Goal: Information Seeking & Learning: Learn about a topic

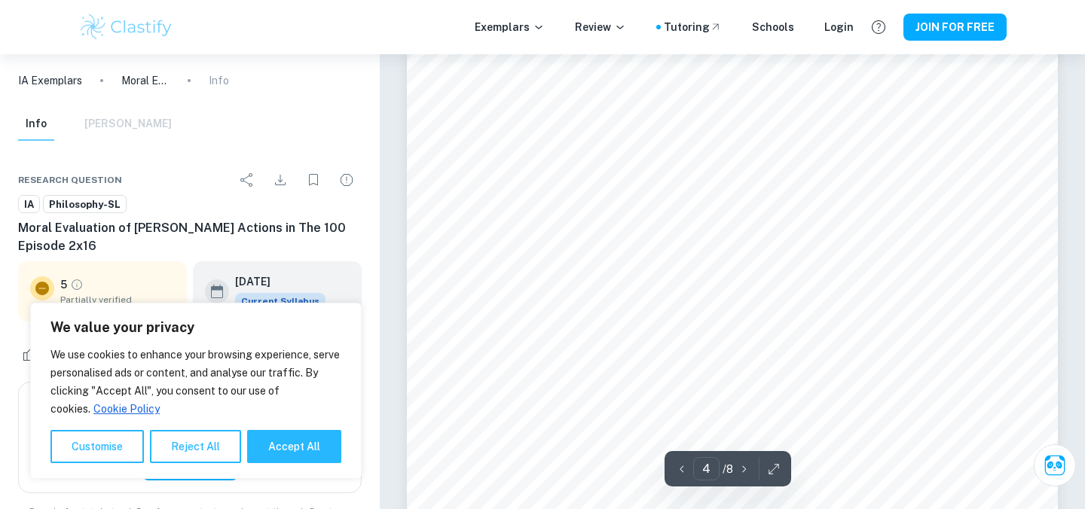
type input "1"
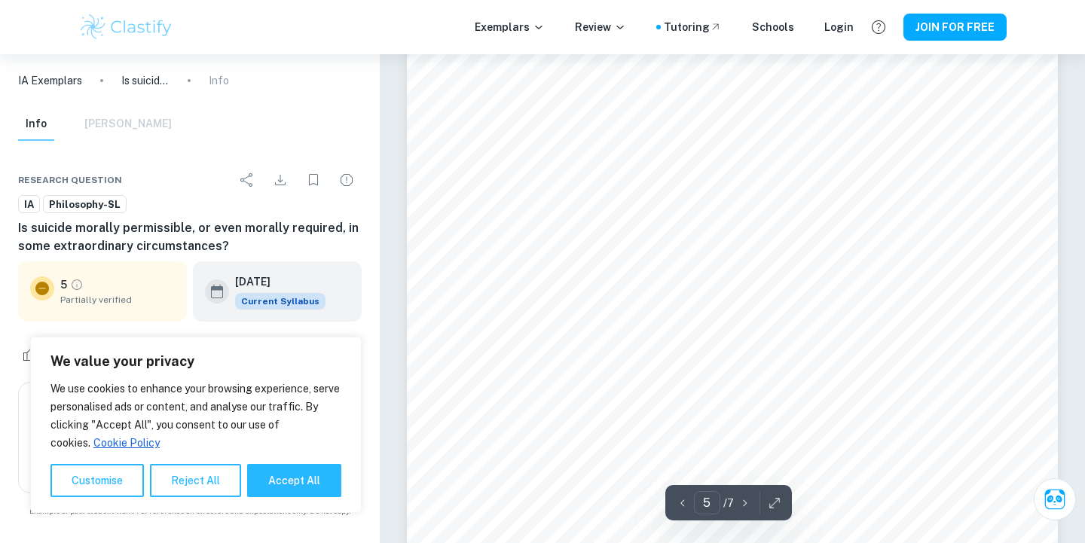
scroll to position [4063, 0]
type input "7"
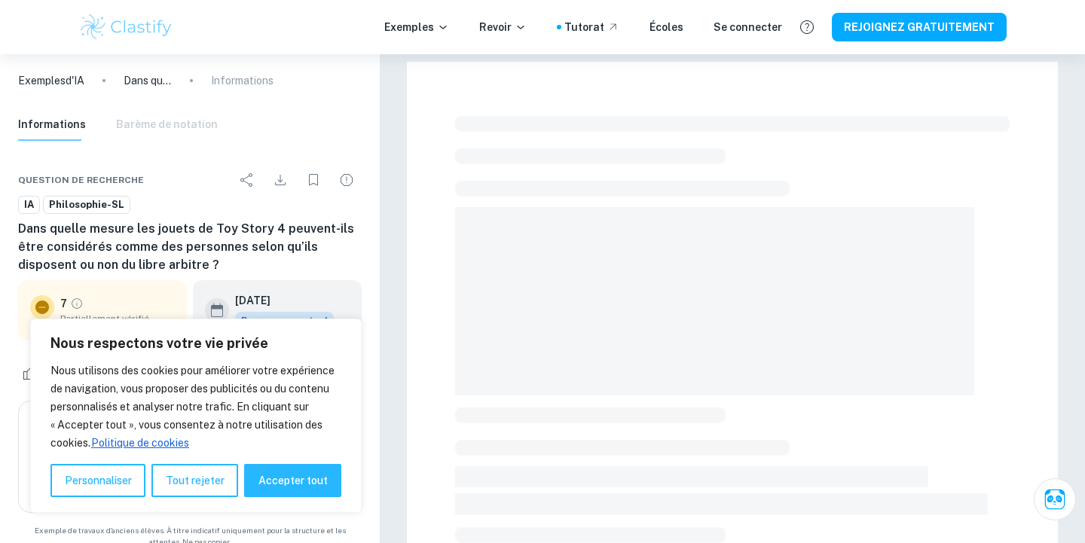
click at [554, 274] on main at bounding box center [732, 522] width 705 height 936
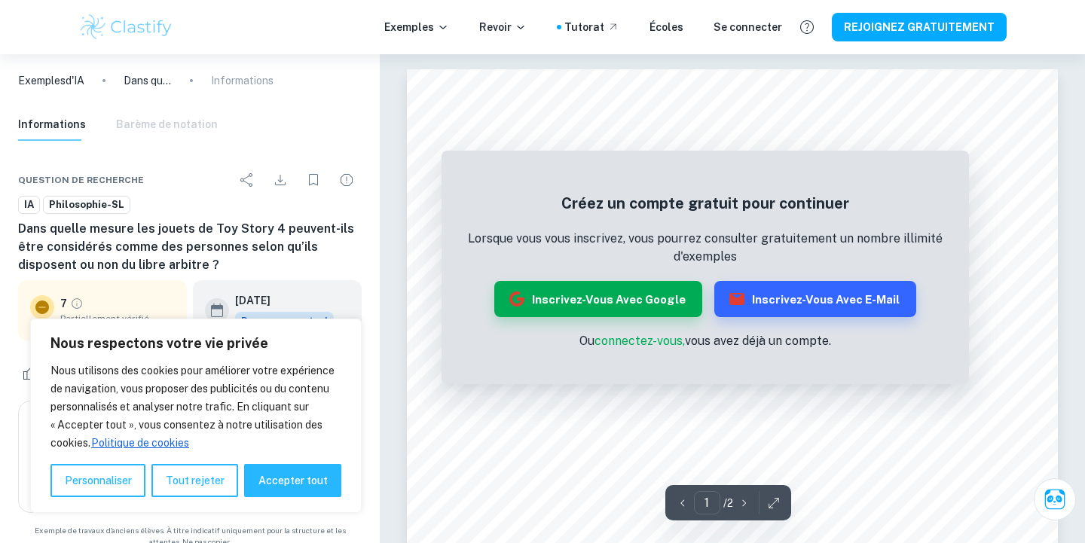
scroll to position [30, 0]
